Goal: Transaction & Acquisition: Purchase product/service

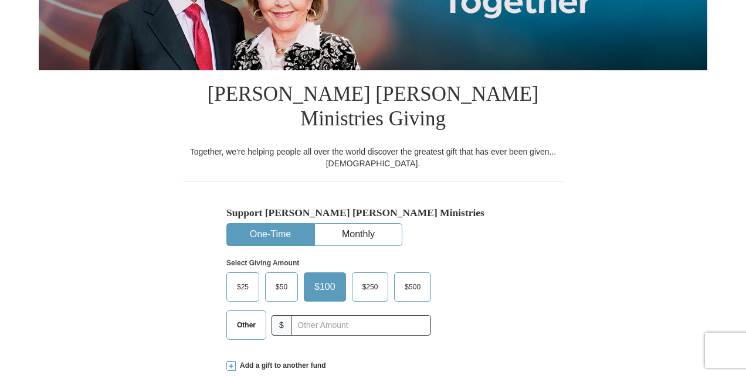
scroll to position [224, 0]
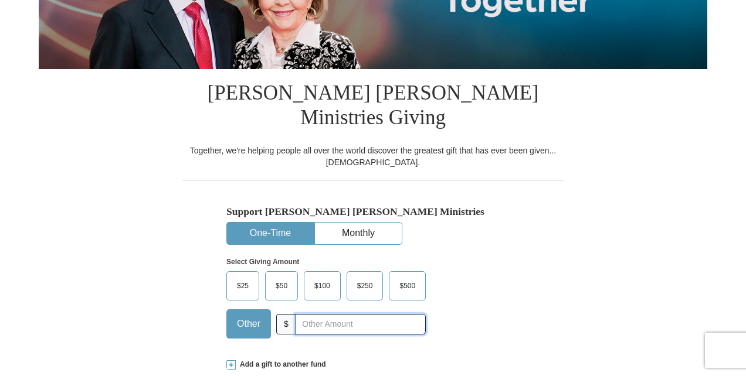
click at [305, 314] on input "text" at bounding box center [360, 324] width 130 height 21
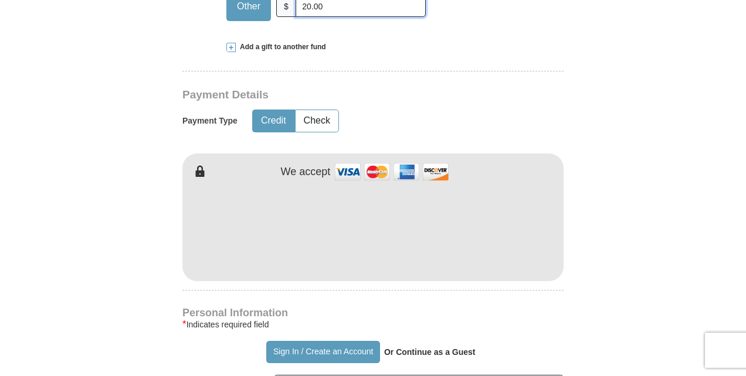
scroll to position [543, 0]
type input "20.00"
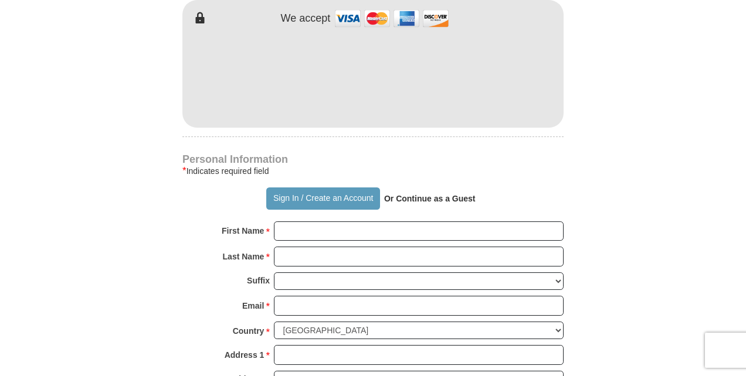
scroll to position [702, 0]
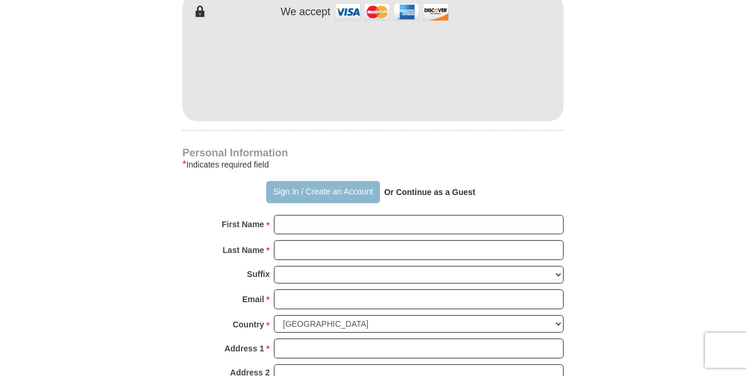
click at [319, 181] on button "Sign In / Create an Account" at bounding box center [322, 192] width 113 height 22
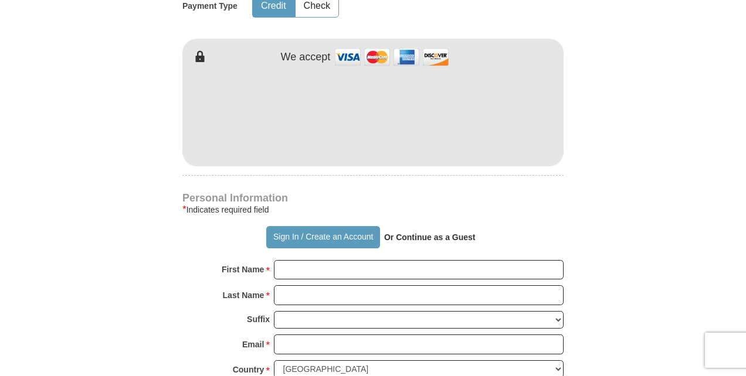
scroll to position [550, 0]
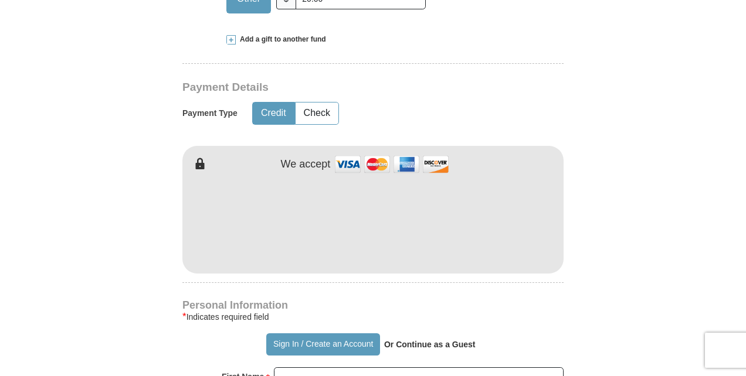
click at [358, 301] on h4 "Personal Information" at bounding box center [372, 305] width 381 height 9
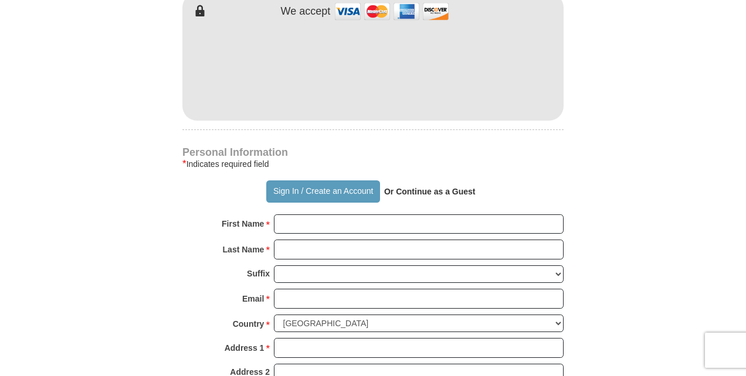
scroll to position [706, 0]
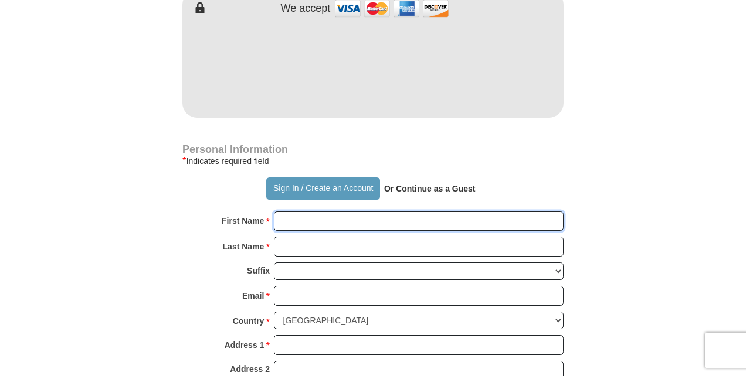
click at [316, 212] on input "First Name *" at bounding box center [419, 222] width 290 height 20
type input "Kerry Lynn"
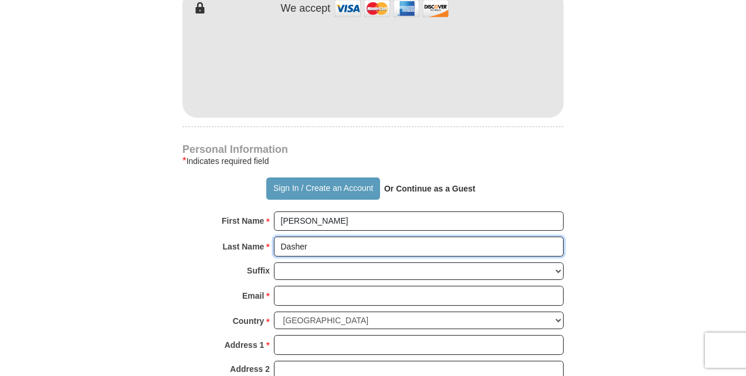
type input "Dasher"
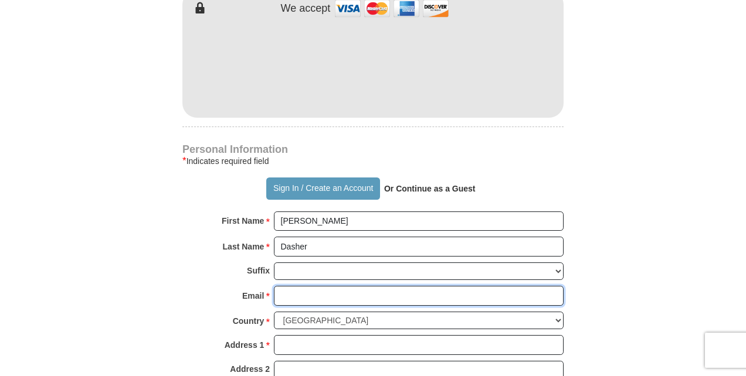
click at [300, 286] on input "Email *" at bounding box center [419, 296] width 290 height 20
type input "Kerry.HTG@gmail.com"
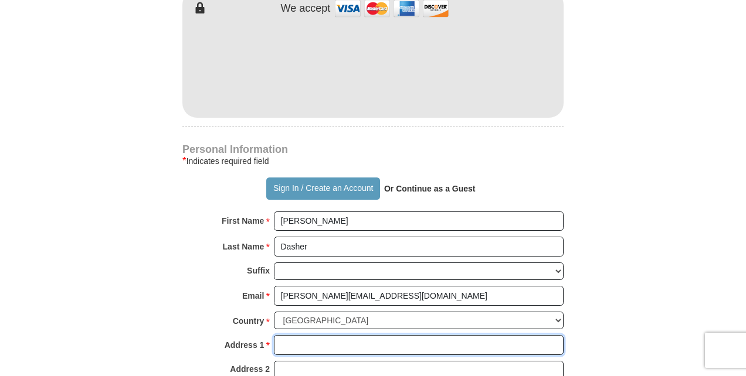
click at [296, 335] on input "Address 1 *" at bounding box center [419, 345] width 290 height 20
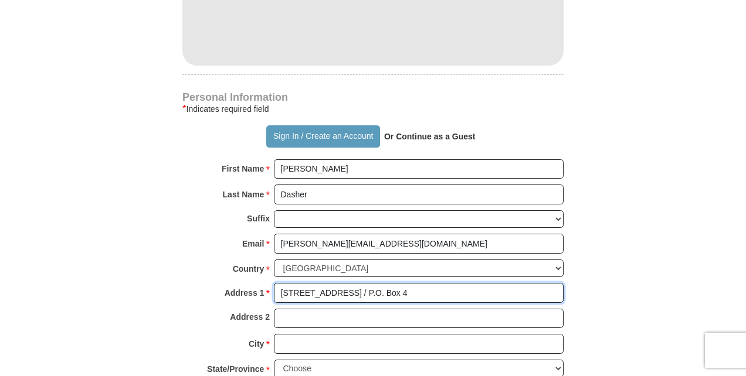
type input "8227 N. 179th Drive / P.O. Box 4"
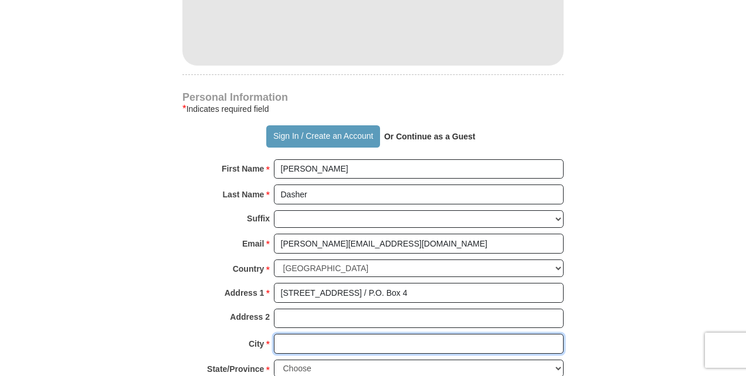
click at [294, 334] on input "City *" at bounding box center [419, 344] width 290 height 20
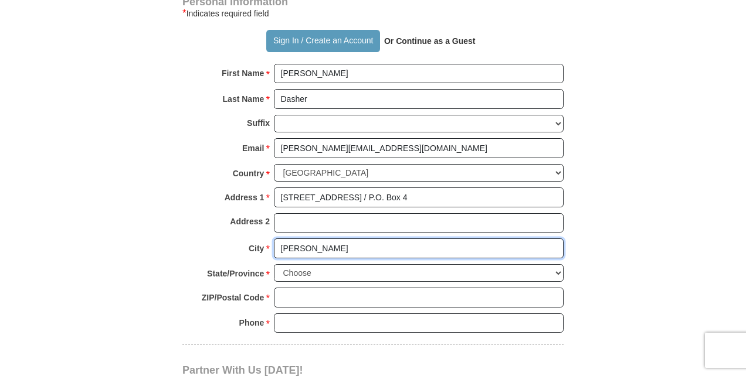
scroll to position [874, 0]
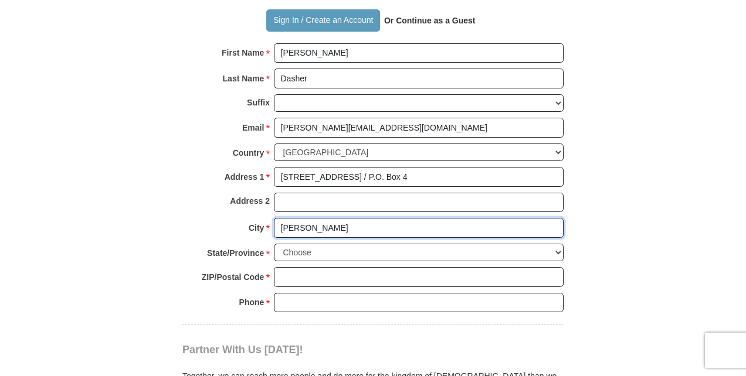
type input "Waddell"
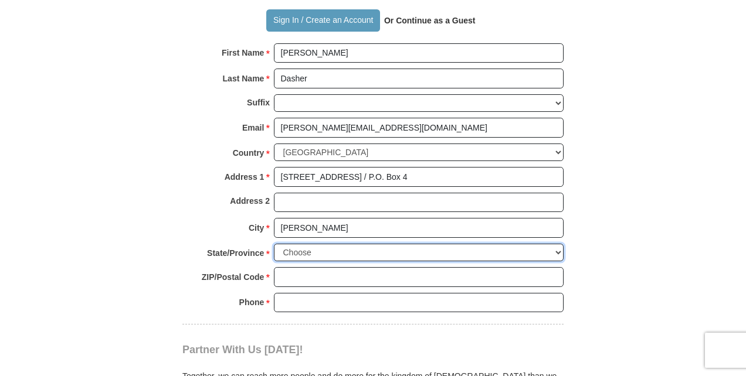
click at [300, 244] on select "Choose Alabama Alaska American Samoa Arizona Arkansas Armed Forces Americas Arm…" at bounding box center [419, 253] width 290 height 18
select select "AZ"
click at [274, 244] on select "Choose Alabama Alaska American Samoa Arizona Arkansas Armed Forces Americas Arm…" at bounding box center [419, 253] width 290 height 18
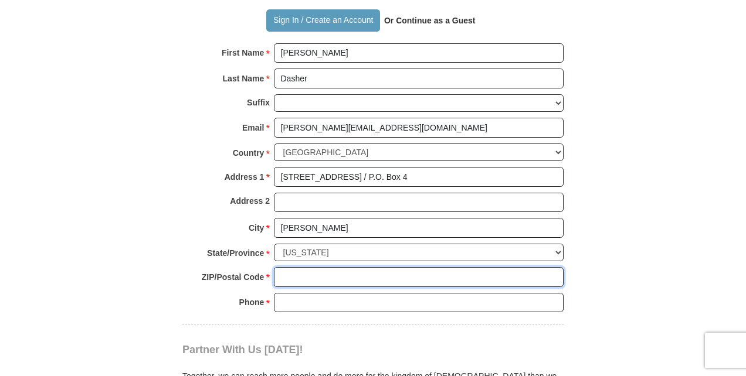
click at [300, 267] on input "ZIP/Postal Code *" at bounding box center [419, 277] width 290 height 20
type input "85355"
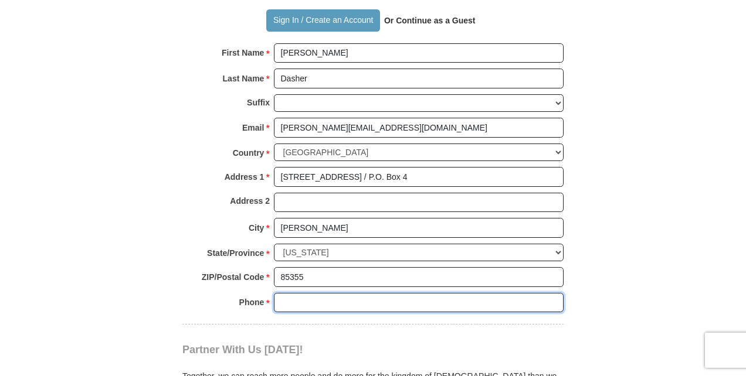
click at [307, 293] on input "Phone * *" at bounding box center [419, 303] width 290 height 20
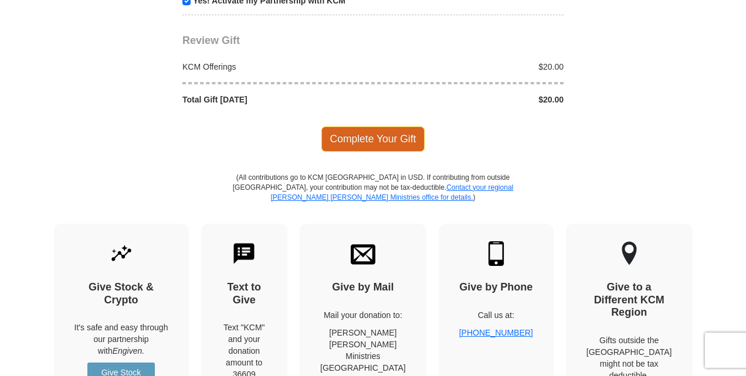
scroll to position [1296, 0]
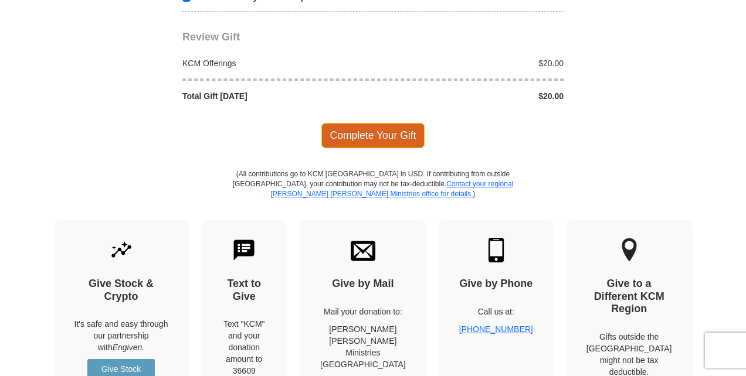
type input "6025929747"
click at [375, 123] on span "Complete Your Gift" at bounding box center [373, 135] width 104 height 25
